Goal: Information Seeking & Learning: Learn about a topic

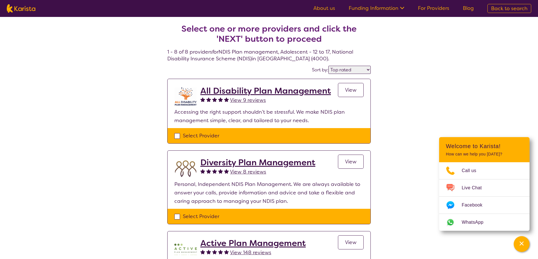
select select "by_score"
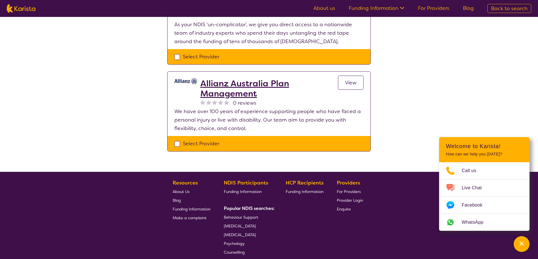
scroll to position [604, 0]
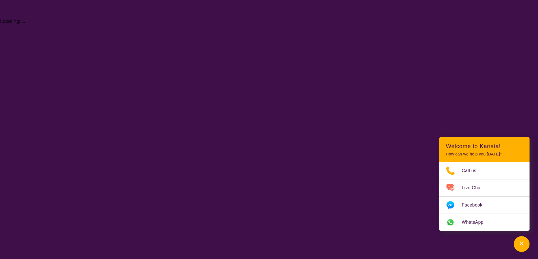
select select "NDIS Plan management"
select select "AS"
select select "NDIS"
select select "NDIS Plan management"
select select "AS"
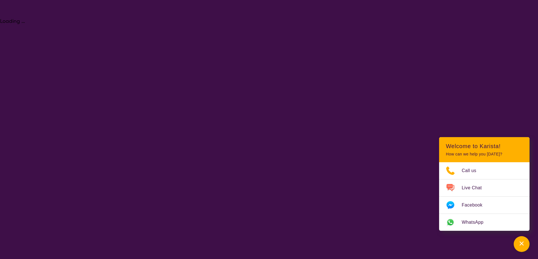
select select "NDIS"
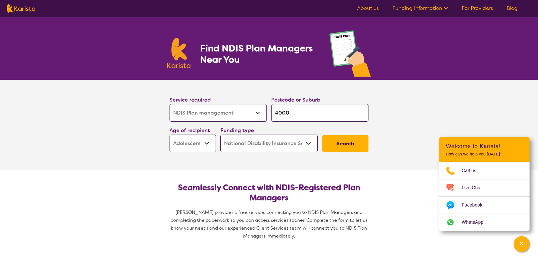
click at [306, 142] on select "Home Care Package (HCP) National Disability Insurance Scheme (NDIS) I don't know" at bounding box center [268, 144] width 97 height 18
click at [253, 112] on select "Allied Health Assistant Assessment ([MEDICAL_DATA] or [MEDICAL_DATA]) Behaviour…" at bounding box center [218, 113] width 97 height 18
